Goal: Task Accomplishment & Management: Manage account settings

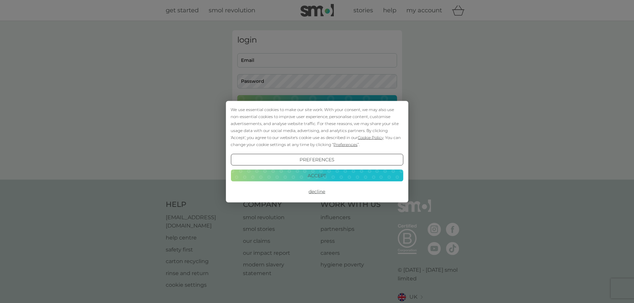
click at [303, 177] on button "Accept" at bounding box center [317, 176] width 172 height 12
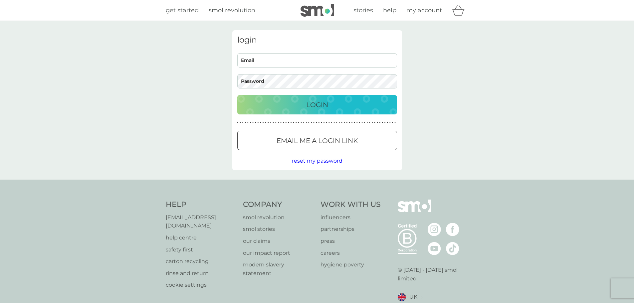
type input "[EMAIL_ADDRESS][DOMAIN_NAME]"
click at [293, 102] on div "Login" at bounding box center [317, 104] width 146 height 11
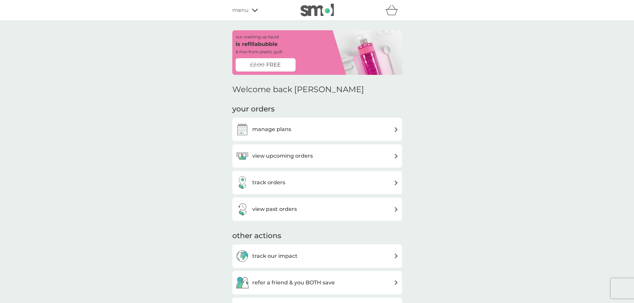
click at [311, 128] on div "manage plans" at bounding box center [317, 129] width 163 height 13
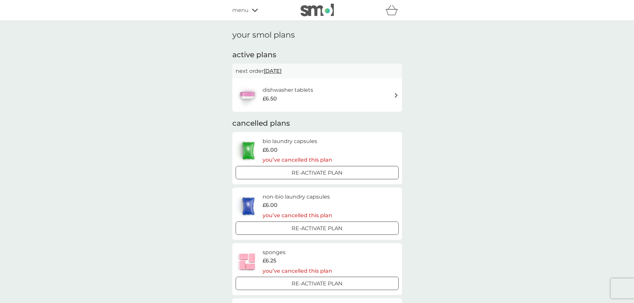
click at [299, 92] on h6 "dishwasher tablets" at bounding box center [288, 90] width 51 height 9
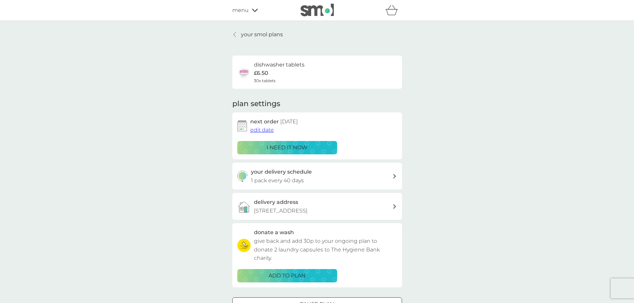
click at [260, 130] on span "edit date" at bounding box center [262, 130] width 24 height 6
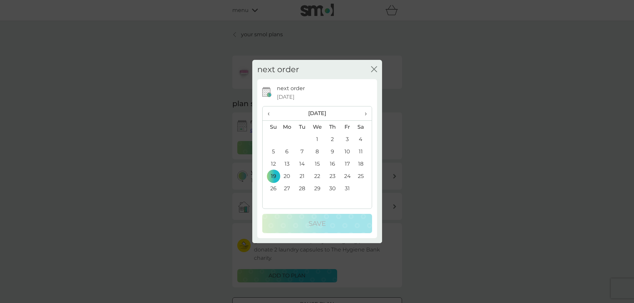
click at [365, 116] on span "›" at bounding box center [363, 113] width 7 height 14
click at [275, 177] on td "16" at bounding box center [271, 176] width 17 height 12
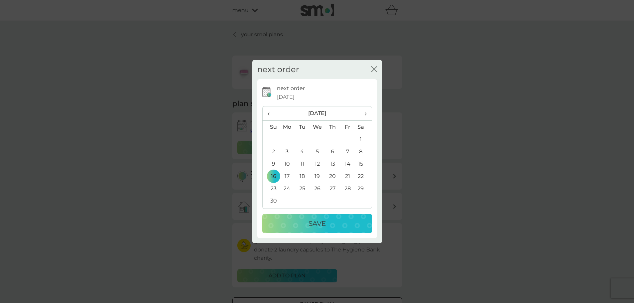
click at [283, 173] on td "17" at bounding box center [287, 176] width 15 height 12
click at [321, 225] on p "Save" at bounding box center [316, 223] width 17 height 11
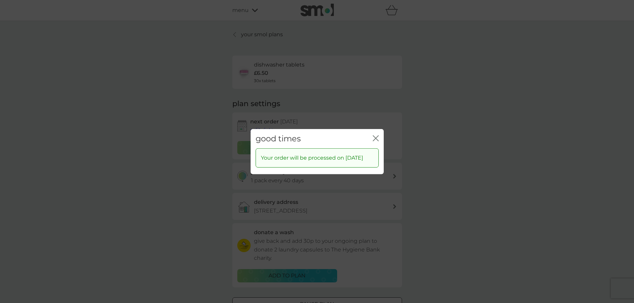
click at [376, 135] on icon "close" at bounding box center [377, 137] width 3 height 5
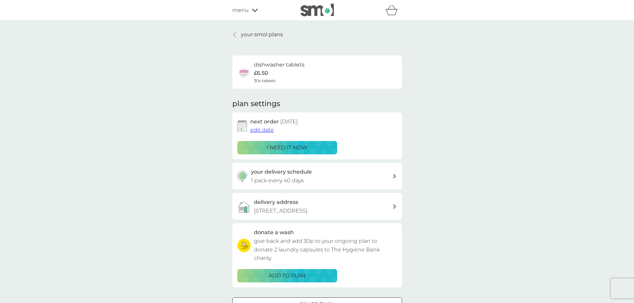
click at [329, 178] on div "your delivery schedule 1 pack every 40 days" at bounding box center [321, 176] width 141 height 17
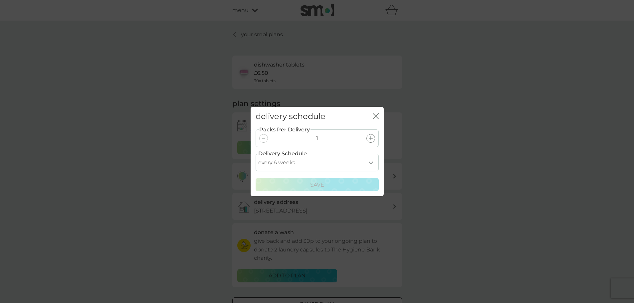
click at [368, 163] on select "every 1 week every 2 weeks every 3 weeks every 4 weeks every 5 weeks every 6 we…" at bounding box center [317, 163] width 123 height 18
select select "56"
click at [256, 154] on select "every 1 week every 2 weeks every 3 weeks every 4 weeks every 5 weeks every 6 we…" at bounding box center [317, 163] width 123 height 18
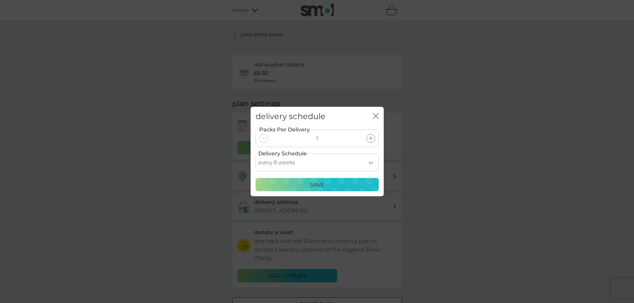
click at [313, 184] on p "Save" at bounding box center [317, 185] width 14 height 9
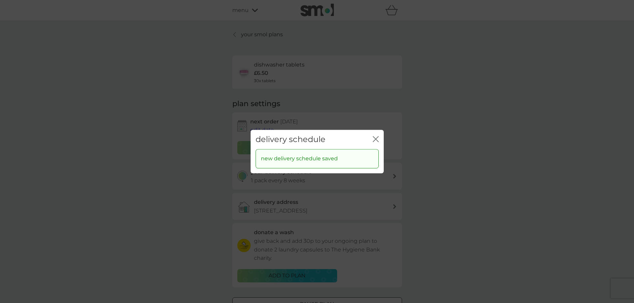
click at [376, 139] on icon "close" at bounding box center [377, 138] width 3 height 5
